Goal: Book appointment/travel/reservation

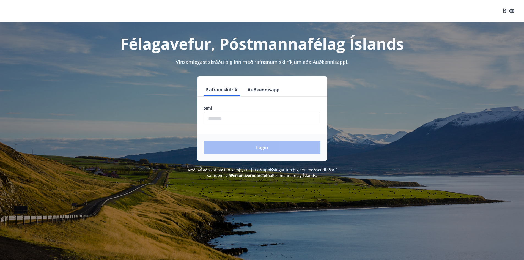
click at [266, 119] on input "phone" at bounding box center [262, 118] width 117 height 13
type input "********"
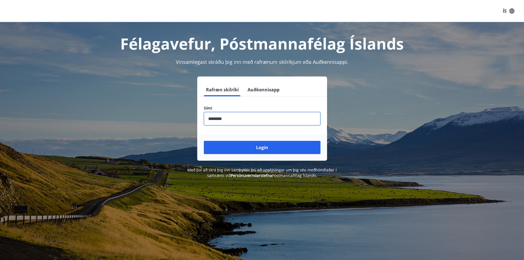
click at [204, 141] on button "Login" at bounding box center [262, 147] width 117 height 13
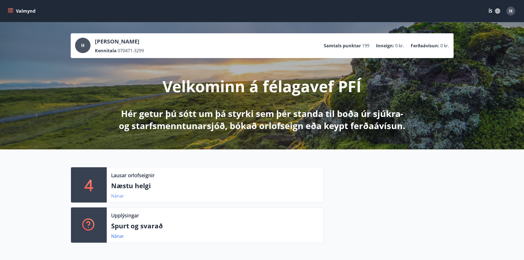
click at [119, 196] on link "Nánar" at bounding box center [117, 196] width 13 height 6
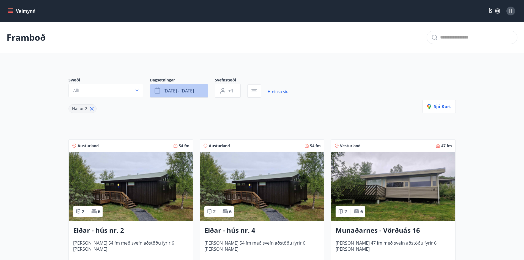
click at [201, 91] on button "[DATE] - [DATE]" at bounding box center [179, 91] width 58 height 14
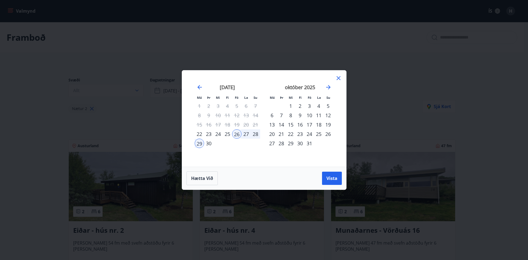
click at [318, 105] on div "4" at bounding box center [318, 105] width 9 height 9
click at [310, 105] on div "3" at bounding box center [309, 105] width 9 height 9
click at [328, 105] on div "5" at bounding box center [328, 105] width 9 height 9
click at [333, 181] on span "Vista" at bounding box center [332, 178] width 11 height 6
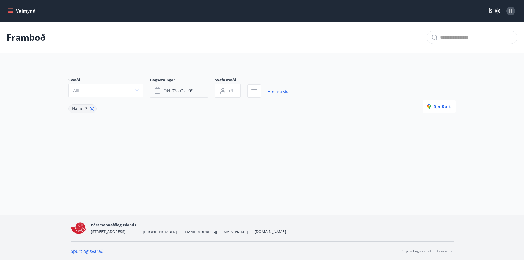
click at [185, 89] on span "okt 03 - okt 05" at bounding box center [178, 91] width 30 height 6
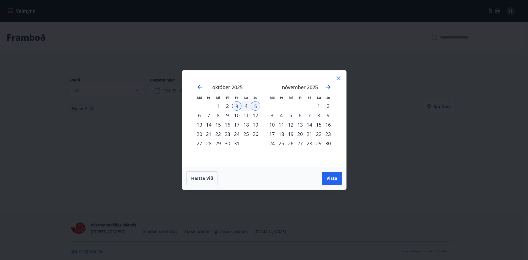
click at [237, 113] on div "10" at bounding box center [236, 115] width 9 height 9
click at [256, 114] on div "12" at bounding box center [255, 115] width 9 height 9
drag, startPoint x: 333, startPoint y: 178, endPoint x: 320, endPoint y: 179, distance: 12.7
click at [333, 179] on span "Vista" at bounding box center [332, 178] width 11 height 6
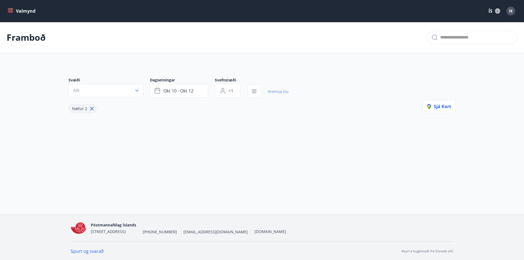
click at [280, 91] on link "Hreinsa síu" at bounding box center [278, 92] width 21 height 12
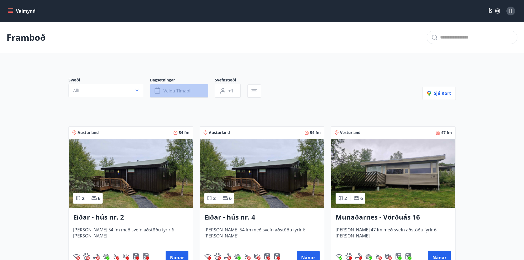
click at [189, 92] on span "Veldu tímabil" at bounding box center [177, 91] width 28 height 6
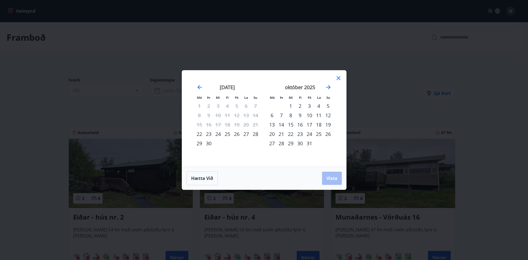
click at [338, 78] on icon at bounding box center [339, 78] width 4 height 4
